Goal: Task Accomplishment & Management: Manage account settings

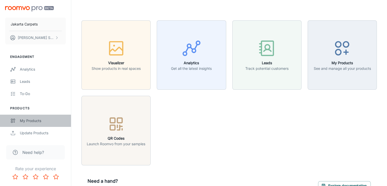
click at [32, 120] on div "My Products" at bounding box center [43, 121] width 46 height 6
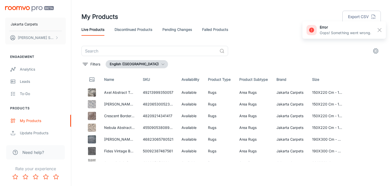
click at [131, 30] on link "Discontinued Products" at bounding box center [134, 29] width 38 height 12
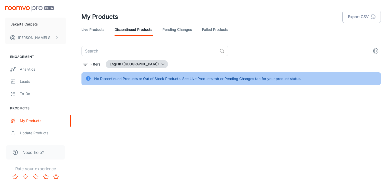
click at [173, 29] on link "Pending Changes" at bounding box center [177, 29] width 30 height 12
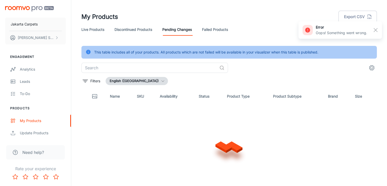
click at [214, 29] on link "Failed Products" at bounding box center [215, 29] width 26 height 12
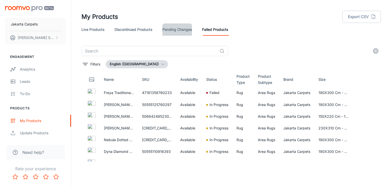
click at [179, 26] on link "Pending Changes" at bounding box center [177, 29] width 30 height 12
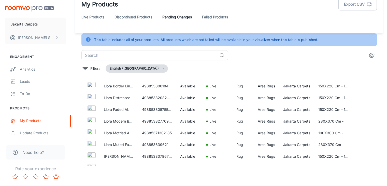
scroll to position [1032, 0]
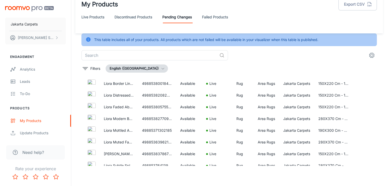
click at [210, 15] on link "Failed Products" at bounding box center [215, 17] width 26 height 12
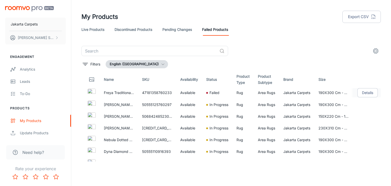
scroll to position [0, 9]
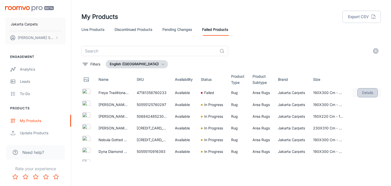
click at [367, 91] on button "Details" at bounding box center [367, 92] width 20 height 9
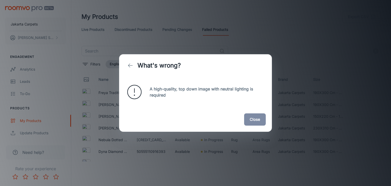
click at [252, 115] on button "Close" at bounding box center [255, 119] width 22 height 12
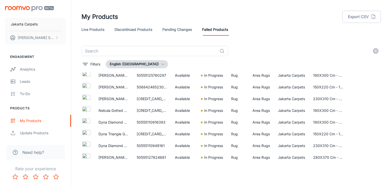
scroll to position [15, 9]
